Goal: Task Accomplishment & Management: Complete application form

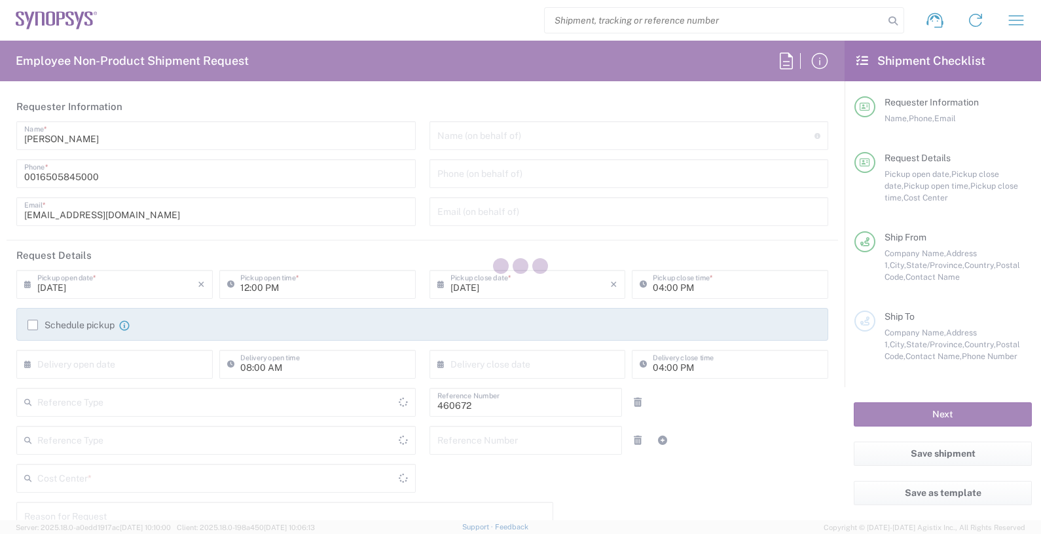
type input "Department"
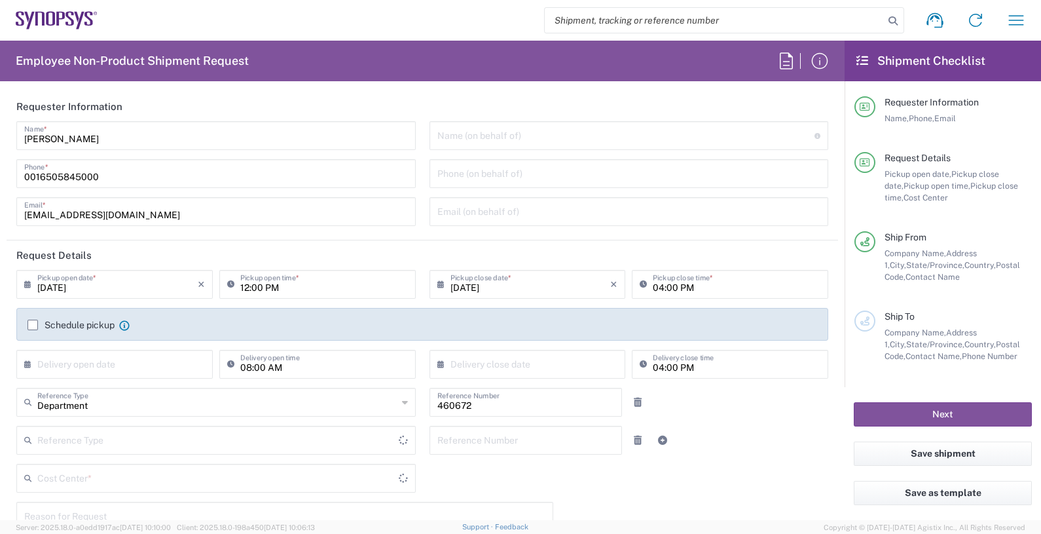
type input "Delivered at Place"
type input "US01, FIN, Distri 460672"
type input "United States"
type input "California"
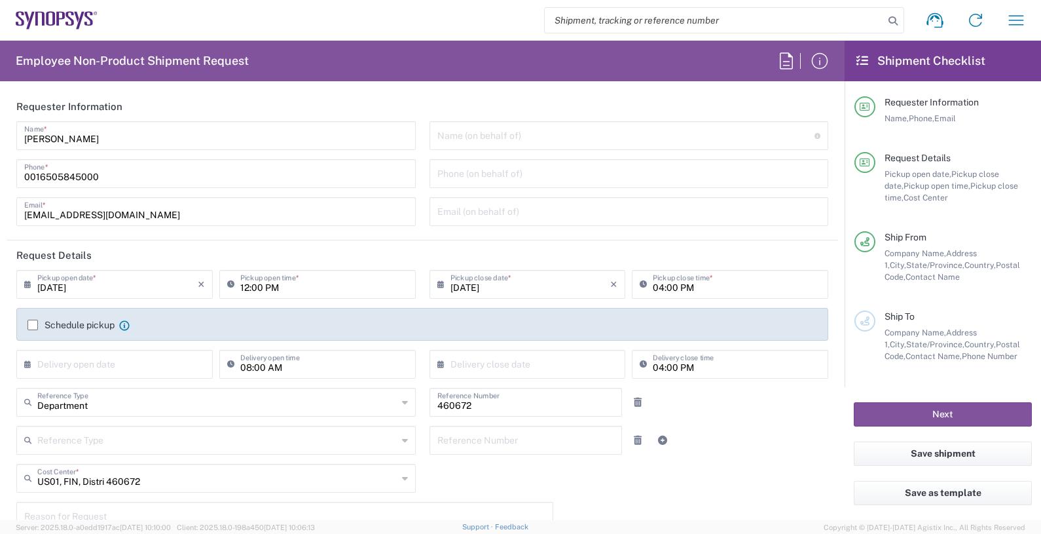
type input "Headquarters USSV"
